Goal: Go to known website: Go to known website

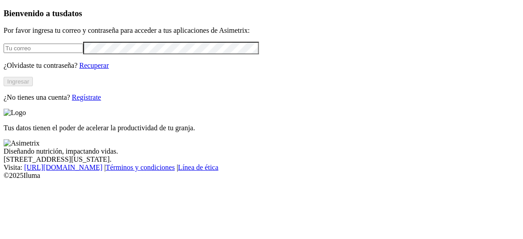
type input "[PERSON_NAME][EMAIL_ADDRESS][PERSON_NAME][DOMAIN_NAME]"
click at [33, 86] on button "Ingresar" at bounding box center [18, 81] width 29 height 9
